Goal: Task Accomplishment & Management: Manage account settings

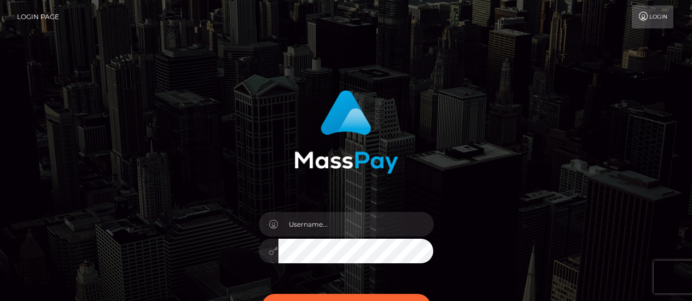
scroll to position [58, 0]
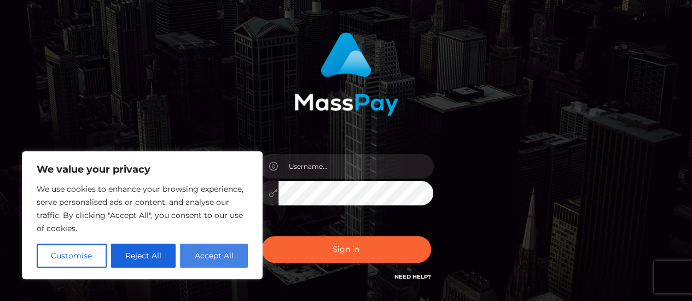
click at [198, 256] on button "Accept All" at bounding box center [214, 256] width 68 height 24
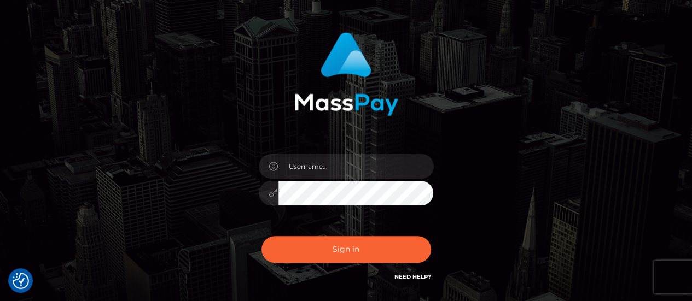
checkbox input "true"
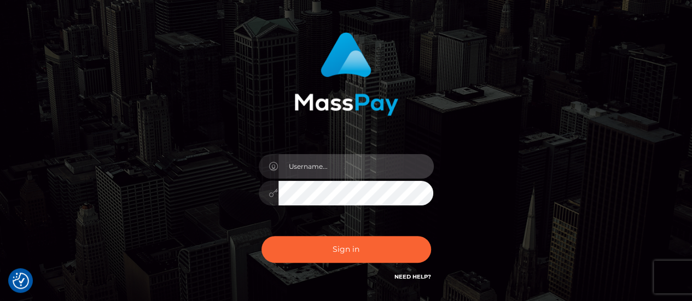
click at [313, 174] on input "text" at bounding box center [355, 166] width 155 height 25
paste input "chmutovaanna19@gmail.com"
type input "chmutovaanna19@gmail.com"
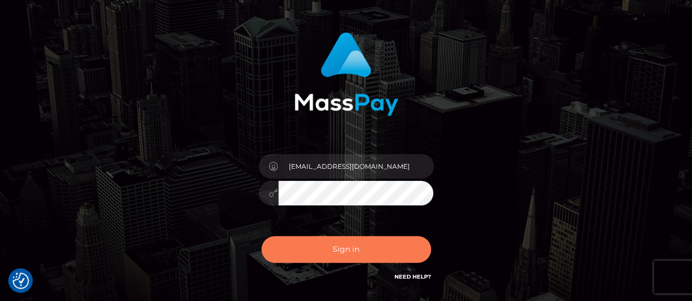
click at [339, 255] on button "Sign in" at bounding box center [345, 249] width 169 height 27
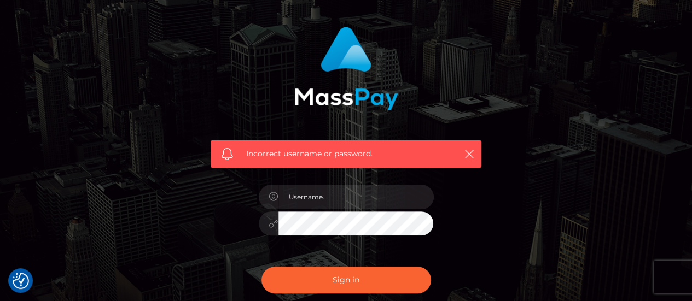
scroll to position [65, 0]
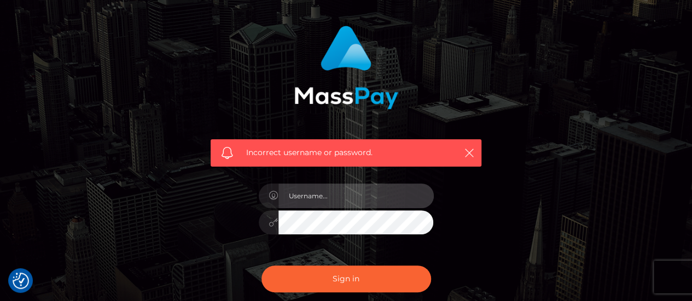
click at [313, 192] on input "text" at bounding box center [355, 196] width 155 height 25
type input "chmutovaanna19@gmail.com"
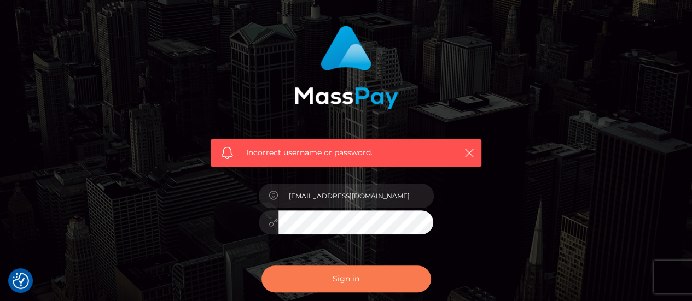
click at [343, 273] on button "Sign in" at bounding box center [345, 279] width 169 height 27
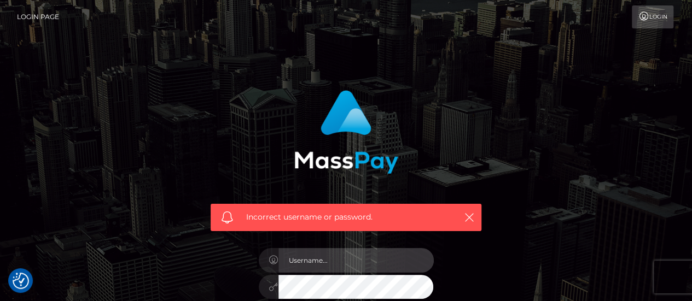
click at [347, 268] on input "text" at bounding box center [355, 260] width 155 height 25
type input "chmutovaanna19@gmail.com"
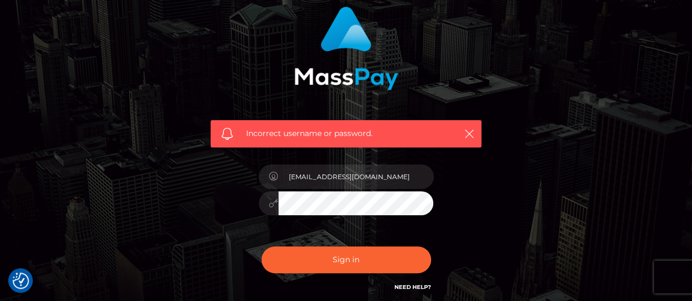
scroll to position [84, 0]
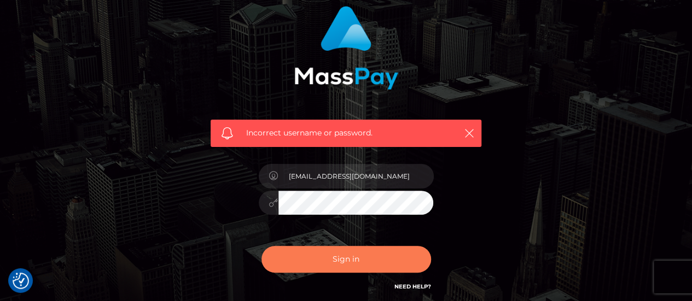
click at [355, 256] on button "Sign in" at bounding box center [345, 259] width 169 height 27
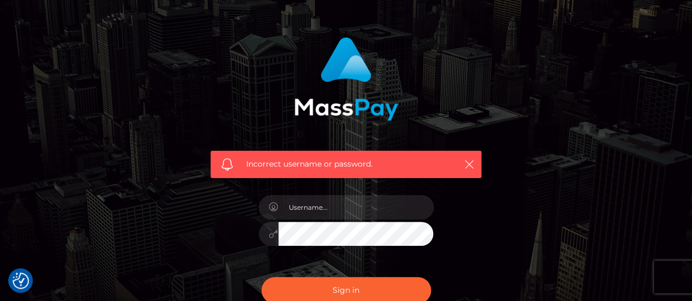
scroll to position [60, 0]
